Goal: Information Seeking & Learning: Find specific fact

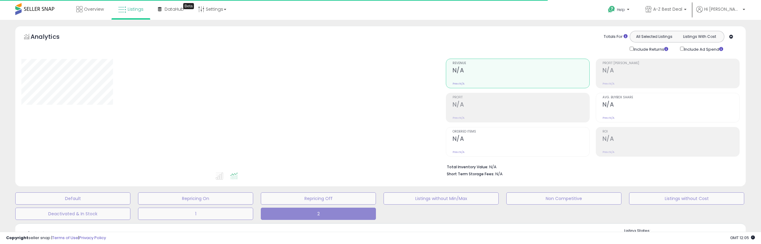
type input "**********"
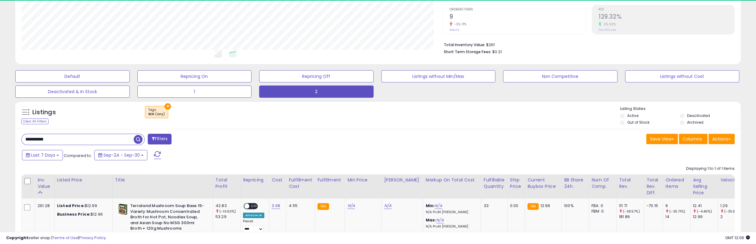
scroll to position [125, 421]
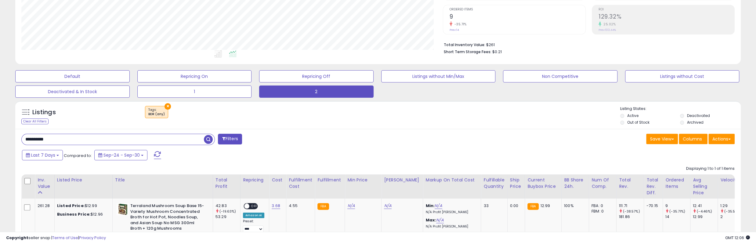
drag, startPoint x: 61, startPoint y: 136, endPoint x: 68, endPoint y: 122, distance: 15.2
click at [5, 134] on div "**********" at bounding box center [378, 101] width 750 height 395
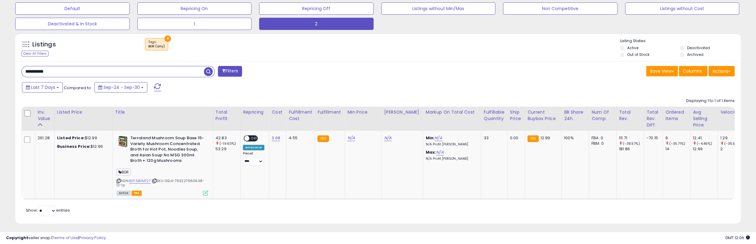
scroll to position [196, 0]
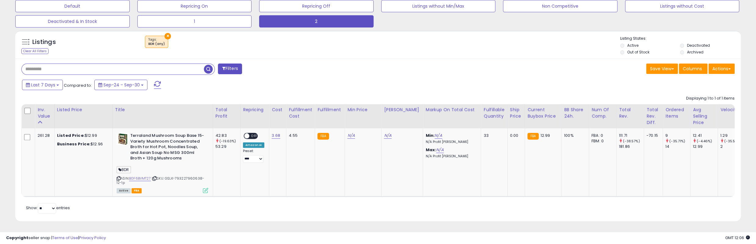
click at [210, 65] on span "button" at bounding box center [208, 69] width 9 height 9
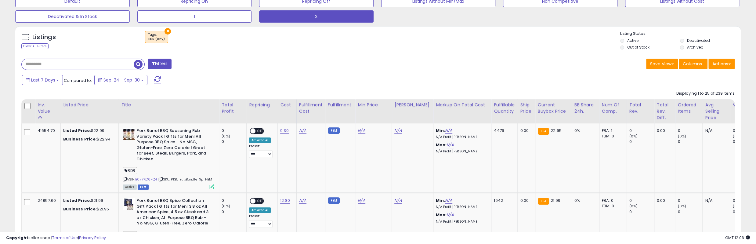
scroll to position [189, 0]
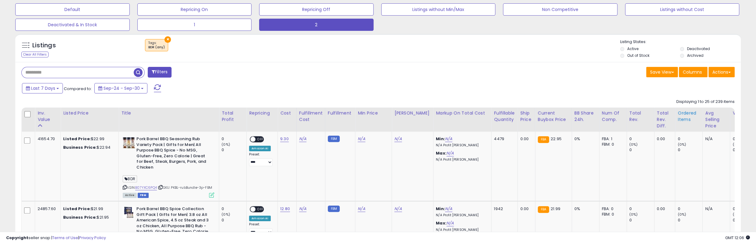
click at [678, 118] on div "Ordered Items" at bounding box center [689, 116] width 22 height 13
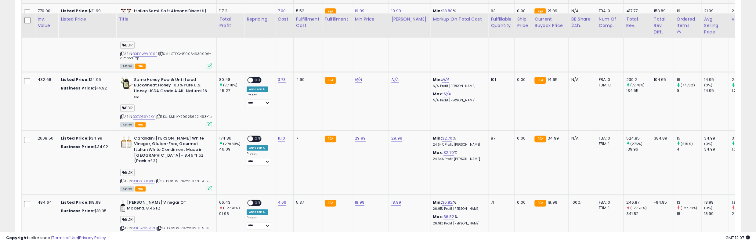
scroll to position [769, 0]
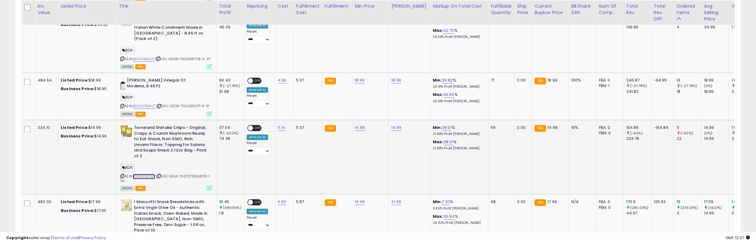
click at [147, 174] on link "B0DRVGST83" at bounding box center [144, 176] width 22 height 5
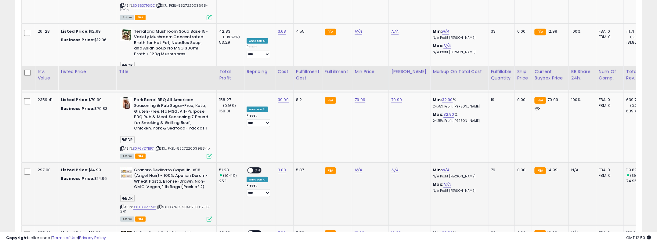
scroll to position [1471, 0]
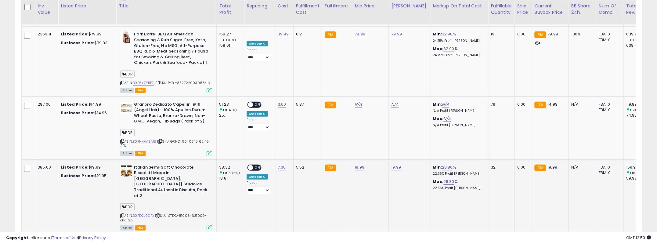
click at [191, 165] on b "Italian Semi-Soft Chocolate Biscotti | Made in [GEOGRAPHIC_DATA], [GEOGRAPHIC_D…" at bounding box center [171, 182] width 74 height 35
copy b "Stildolce"
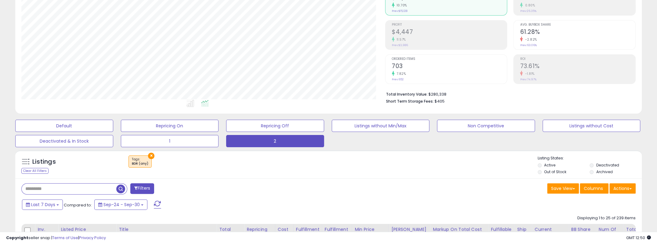
scroll to position [195, 0]
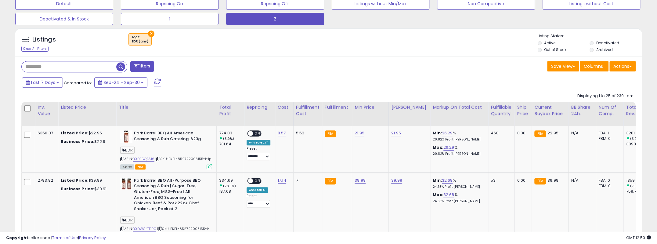
drag, startPoint x: 57, startPoint y: 67, endPoint x: 62, endPoint y: 67, distance: 5.2
click at [57, 66] on input "text" at bounding box center [69, 66] width 95 height 11
paste input "*********"
type input "*********"
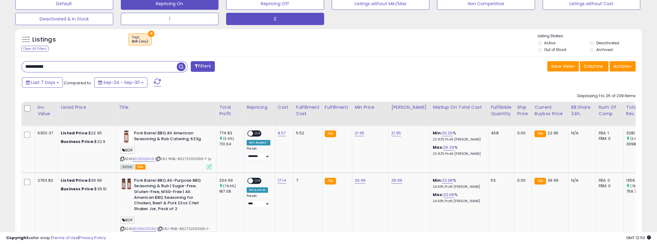
drag, startPoint x: 180, startPoint y: 66, endPoint x: 186, endPoint y: 69, distance: 6.1
click at [180, 66] on span "button" at bounding box center [181, 66] width 9 height 9
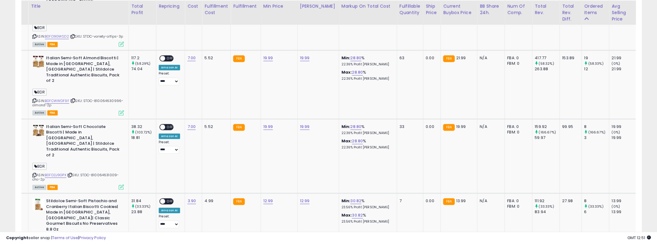
scroll to position [0, 0]
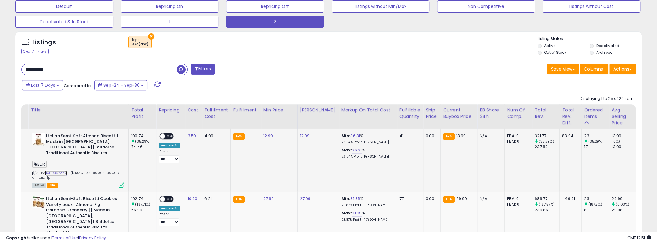
click at [58, 170] on link "B0FD367ZYZ" at bounding box center [56, 172] width 22 height 5
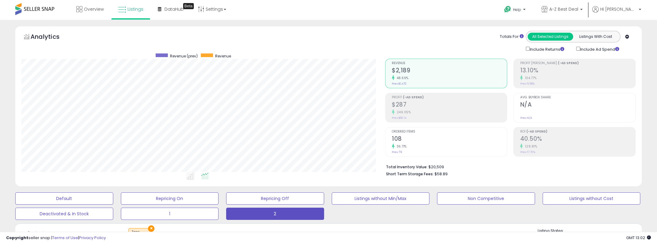
click at [446, 106] on h2 "$287" at bounding box center [449, 105] width 115 height 8
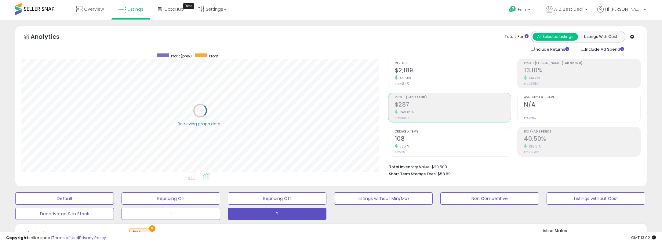
scroll to position [305138, 304899]
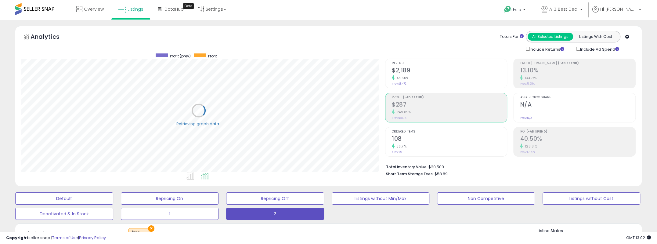
click at [439, 105] on h2 "$287" at bounding box center [449, 105] width 115 height 8
